Goal: Find specific page/section: Find specific page/section

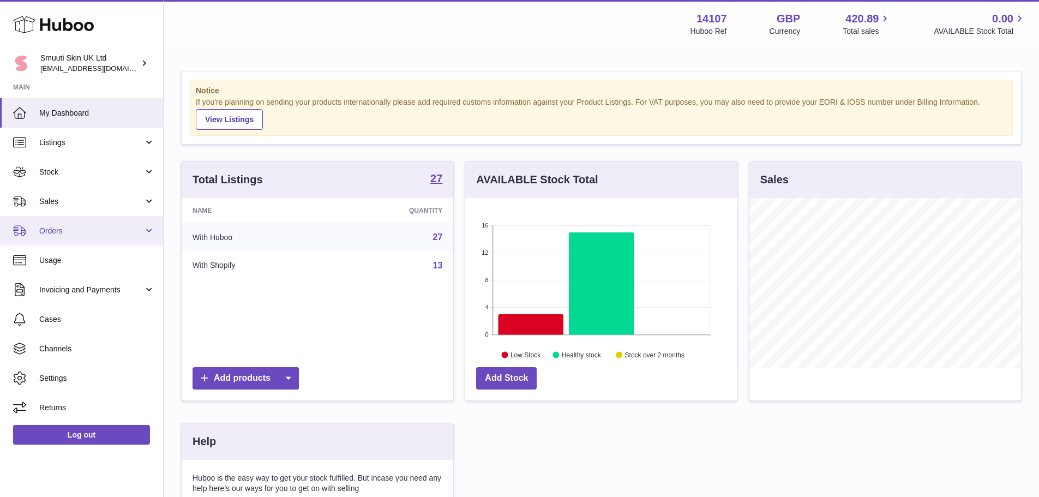
scroll to position [170, 272]
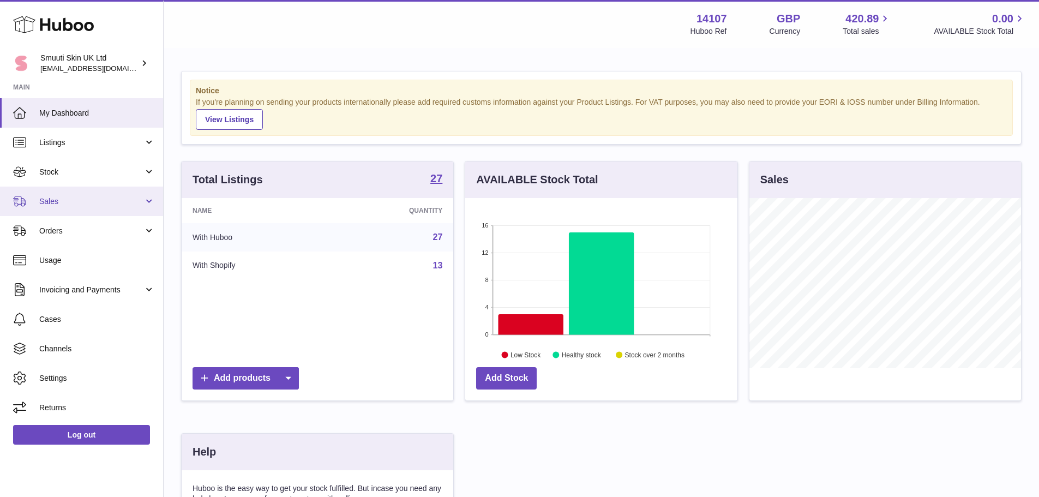
drag, startPoint x: 59, startPoint y: 204, endPoint x: 73, endPoint y: 213, distance: 16.6
click at [59, 204] on span "Sales" at bounding box center [91, 201] width 104 height 10
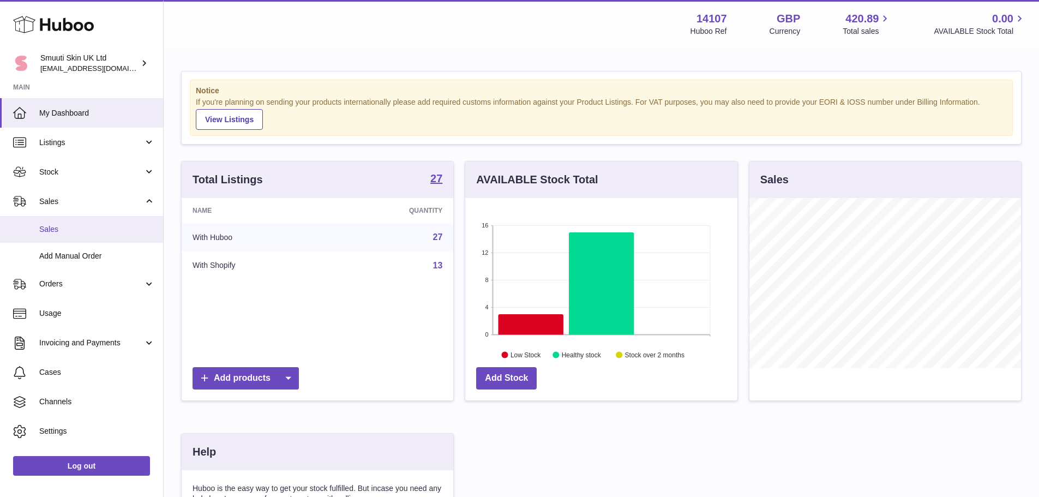
click at [98, 230] on span "Sales" at bounding box center [97, 229] width 116 height 10
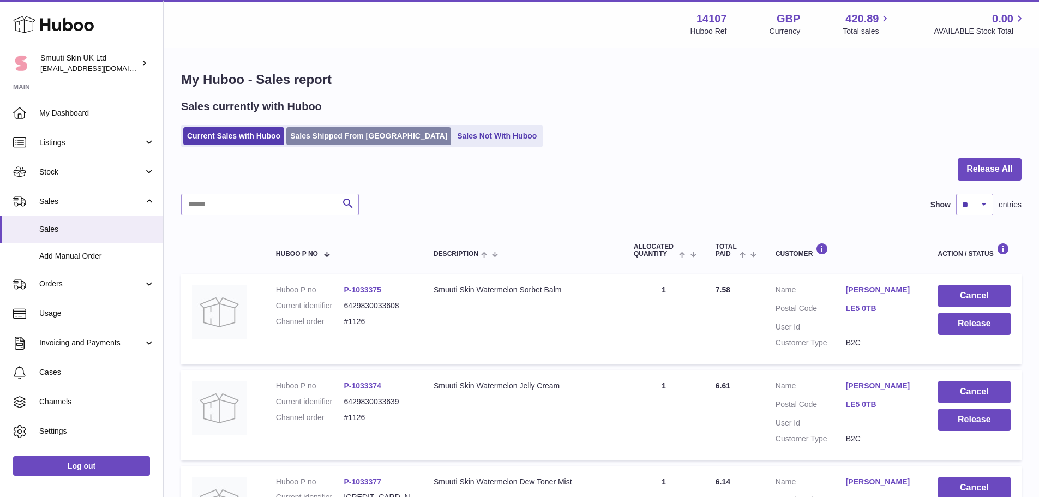
click at [354, 139] on link "Sales Shipped From [GEOGRAPHIC_DATA]" at bounding box center [368, 136] width 165 height 18
